Goal: Find contact information: Find contact information

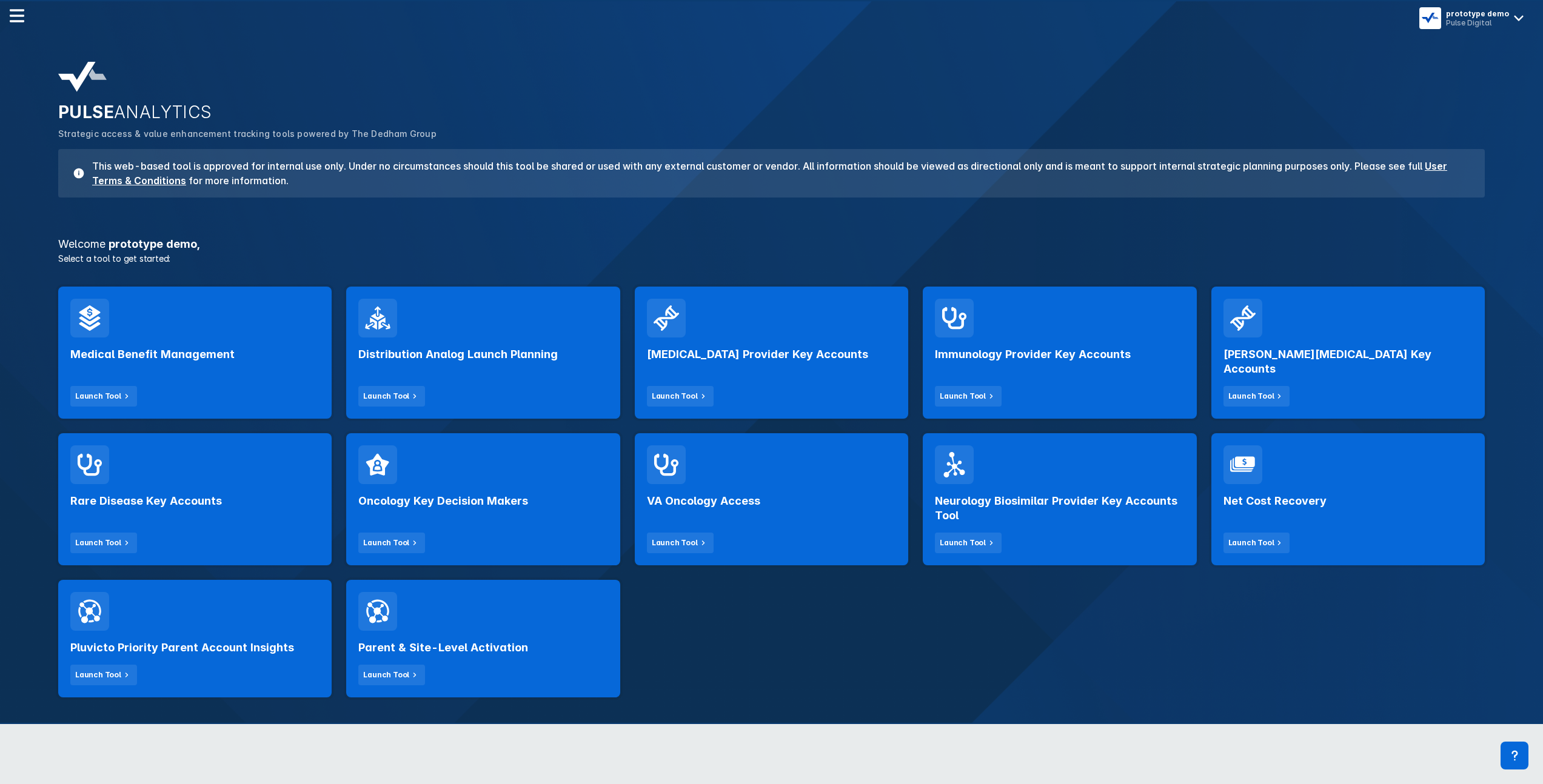
click at [526, 202] on div "PULSE ANALYTICS Strategic access & value enhancement tracking tools powered by …" at bounding box center [771, 130] width 1441 height 150
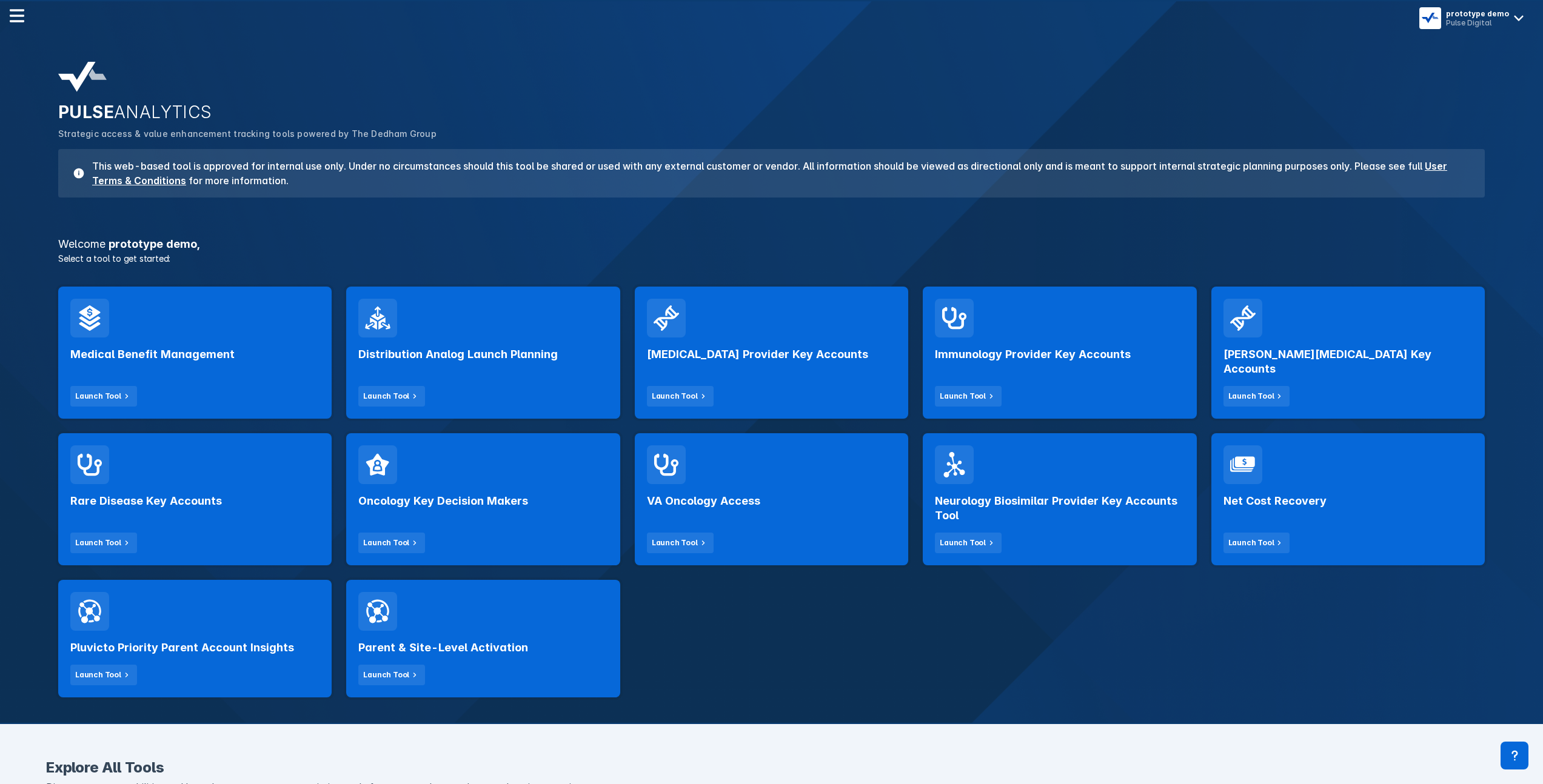
drag, startPoint x: 1245, startPoint y: 56, endPoint x: 1290, endPoint y: 50, distance: 45.4
click at [1245, 56] on div "PULSE ANALYTICS Strategic access & value enhancement tracking tools powered by …" at bounding box center [771, 130] width 1441 height 150
click at [1438, 19] on img at bounding box center [1429, 18] width 17 height 17
click at [1524, 754] on button at bounding box center [1514, 755] width 28 height 28
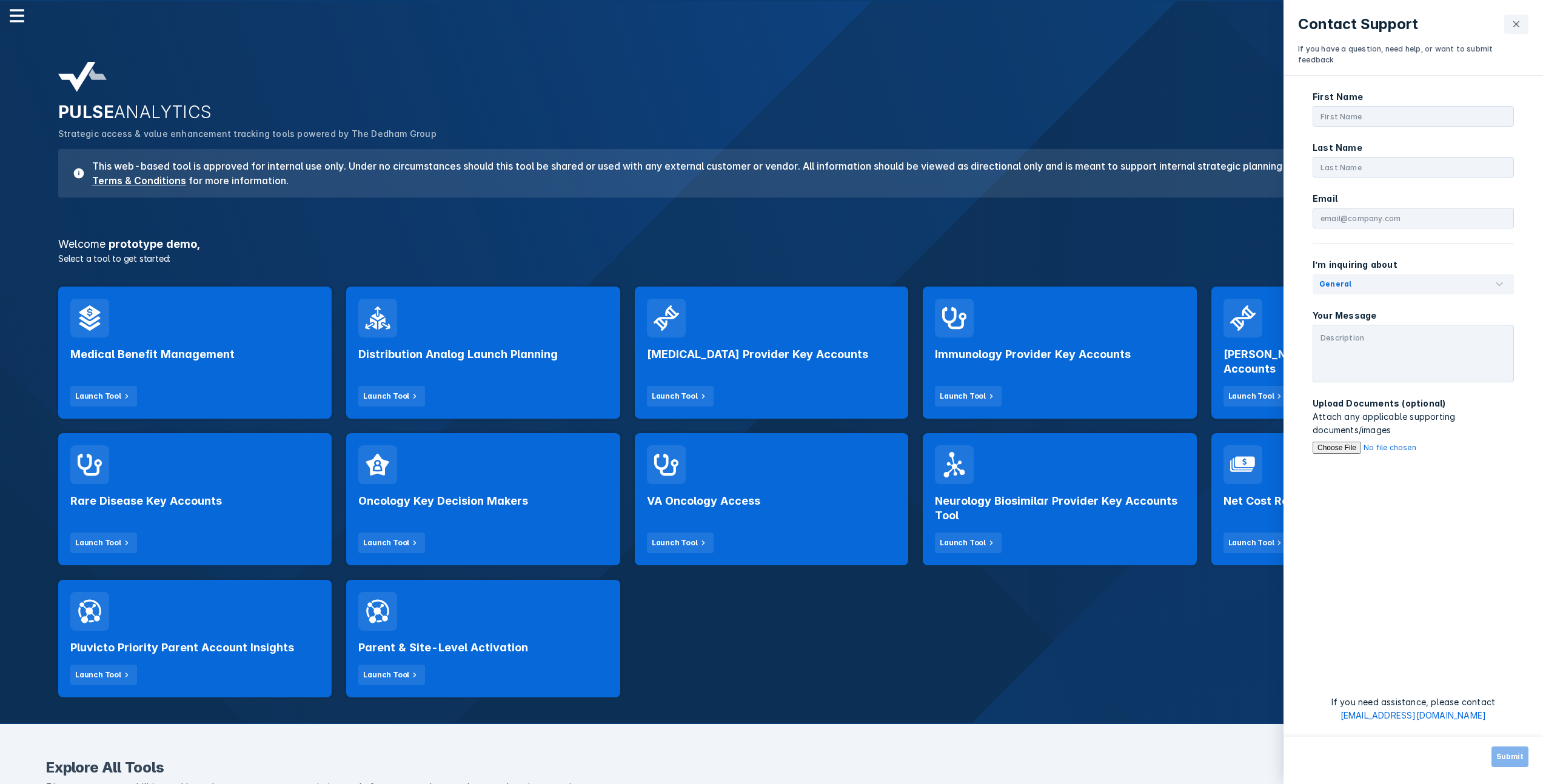
click at [1187, 623] on div "Contact Support If you have a question, need help, or want to submit feedback F…" at bounding box center [772, 392] width 1543 height 784
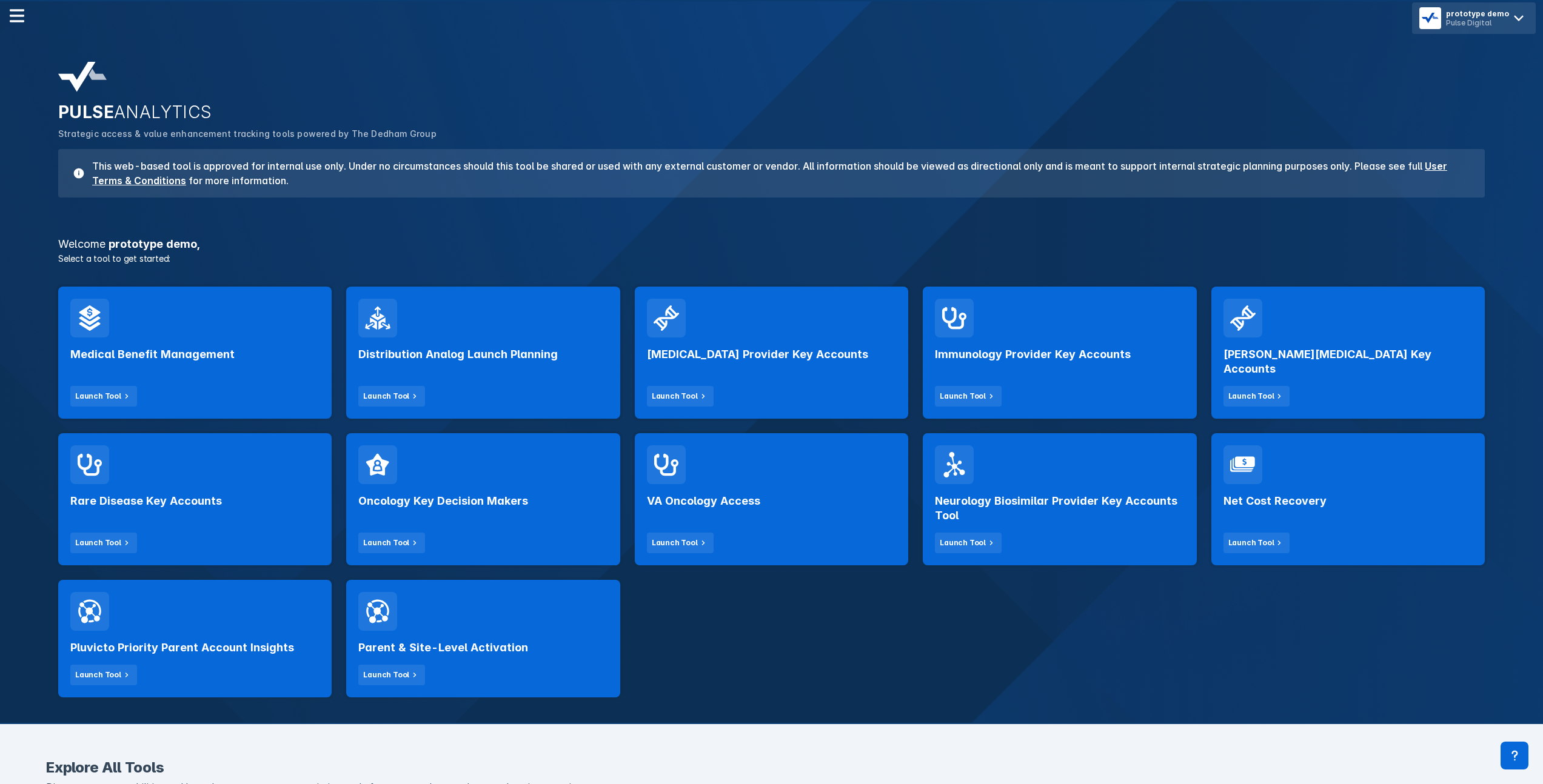
click at [1489, 24] on div "Pulse Digital" at bounding box center [1477, 23] width 63 height 9
click at [1462, 51] on button "Logout" at bounding box center [1474, 51] width 114 height 24
